Goal: Find specific page/section: Find specific page/section

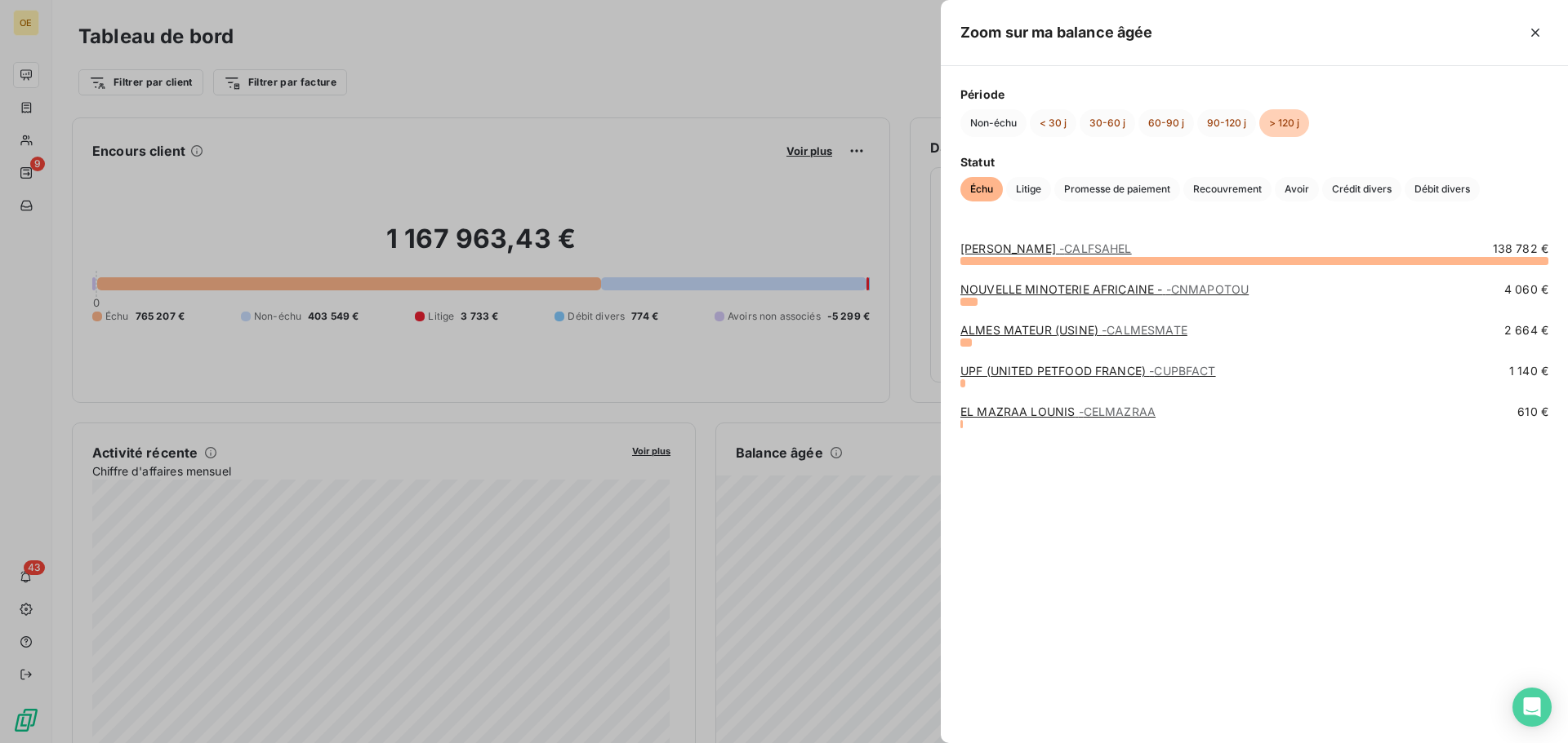
click at [829, 186] on div at bounding box center [784, 371] width 1568 height 743
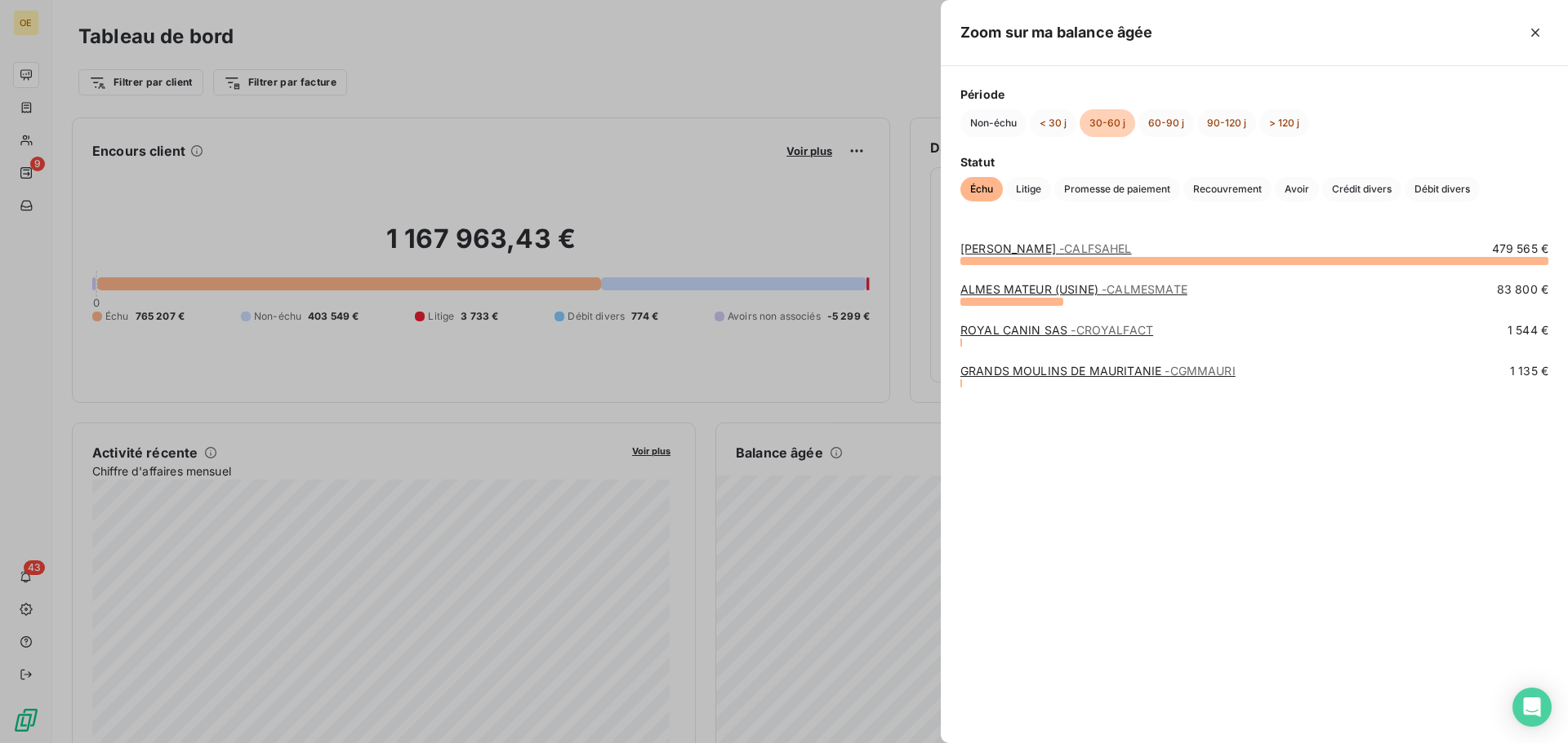
click at [1031, 297] on div "ALMES MATEUR (USINE) - [GEOGRAPHIC_DATA]" at bounding box center [1073, 290] width 227 height 17
click at [1026, 291] on link "ALMES MATEUR (USINE) - [GEOGRAPHIC_DATA]" at bounding box center [1073, 289] width 227 height 14
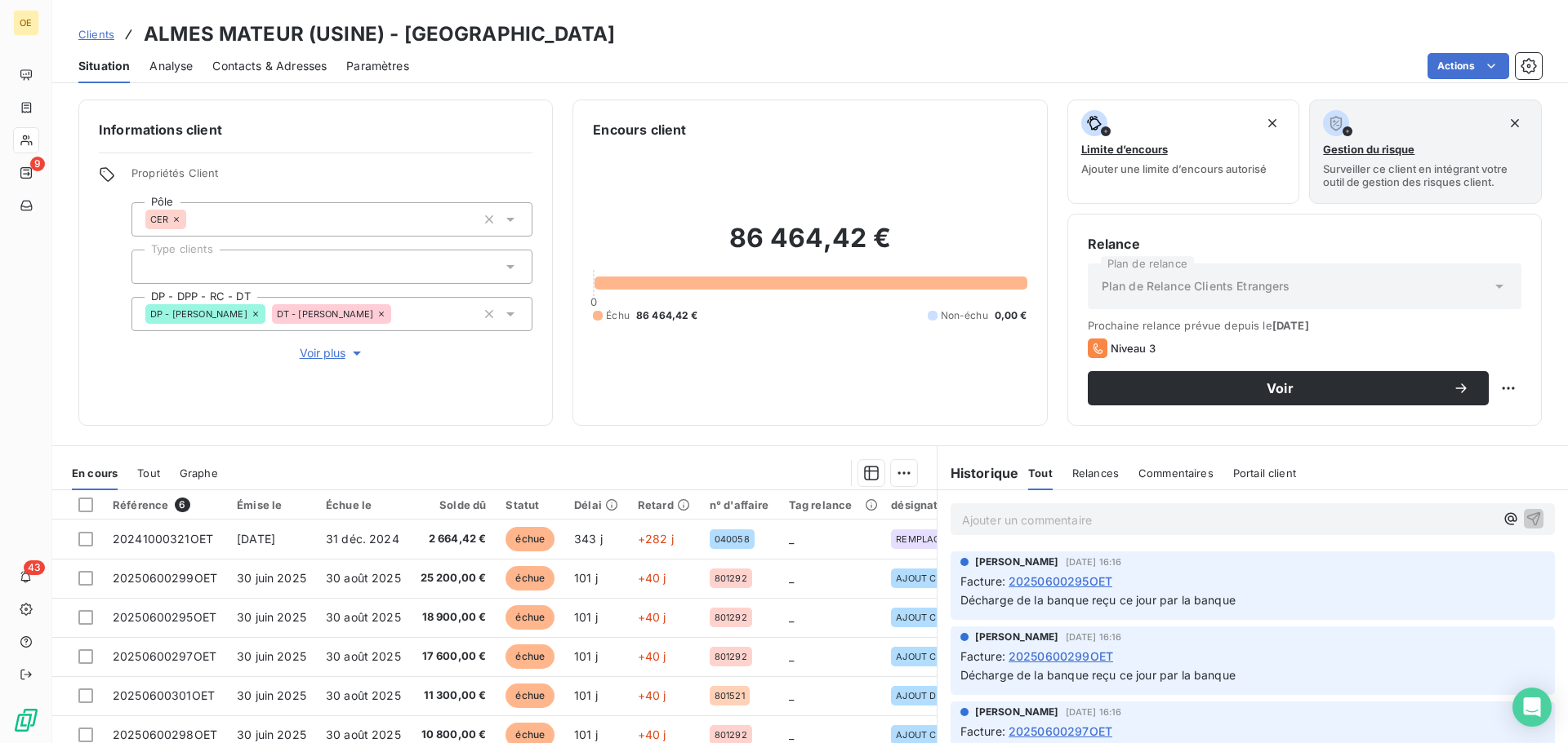
scroll to position [82, 0]
